Goal: Information Seeking & Learning: Learn about a topic

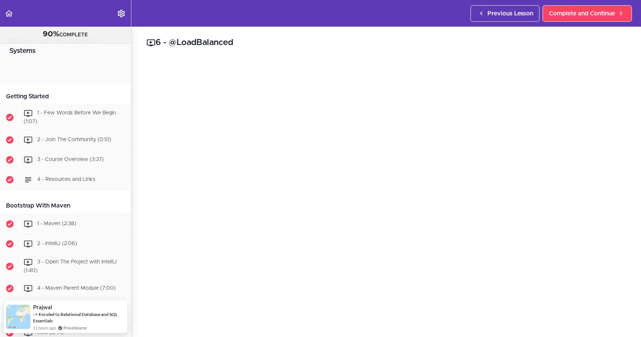
scroll to position [742, 0]
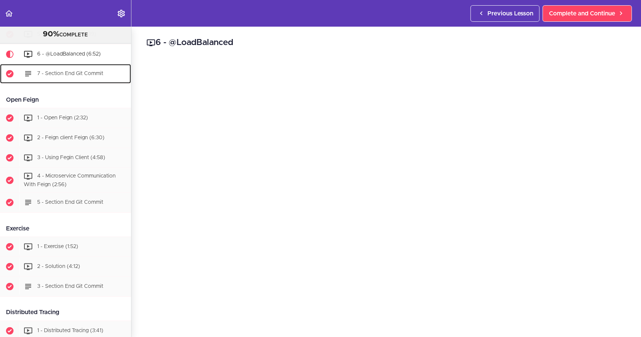
click at [66, 72] on span "7 - Section End Git Commit" at bounding box center [70, 73] width 66 height 5
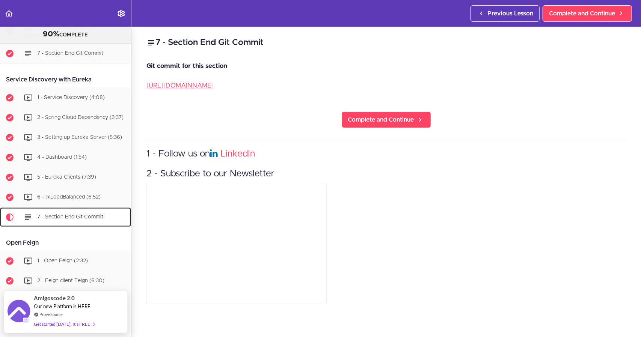
scroll to position [611, 0]
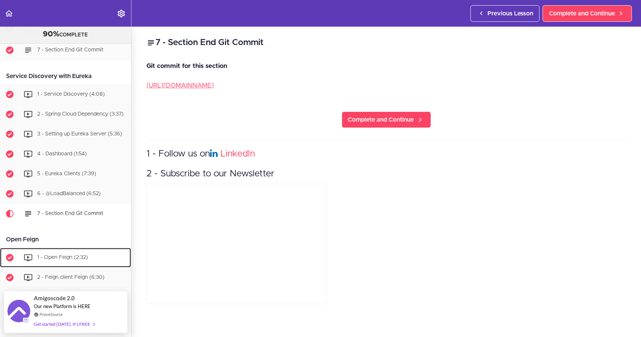
click at [59, 255] on span "1 - Open Feign (2:32)" at bounding box center [62, 257] width 51 height 5
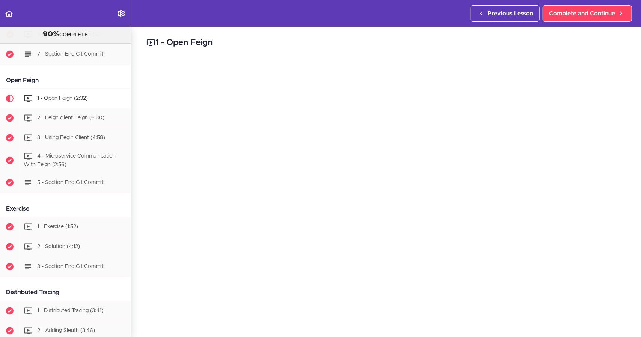
scroll to position [768, 0]
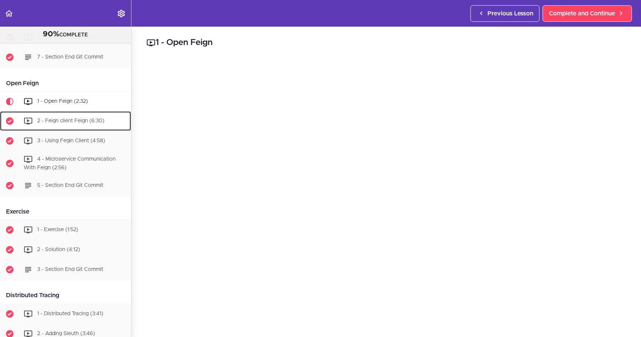
click at [76, 118] on div "2 - Feign client Feign (6:30)" at bounding box center [75, 121] width 111 height 17
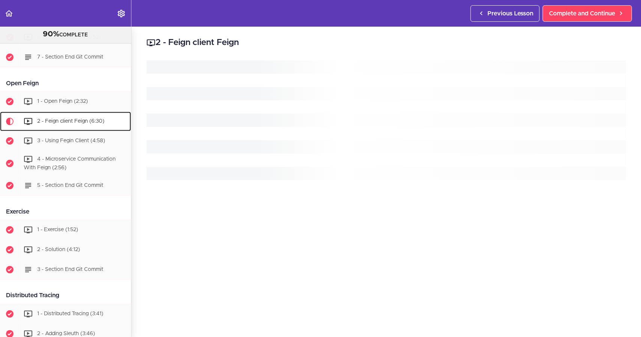
scroll to position [825, 0]
